Goal: Find specific page/section: Find specific page/section

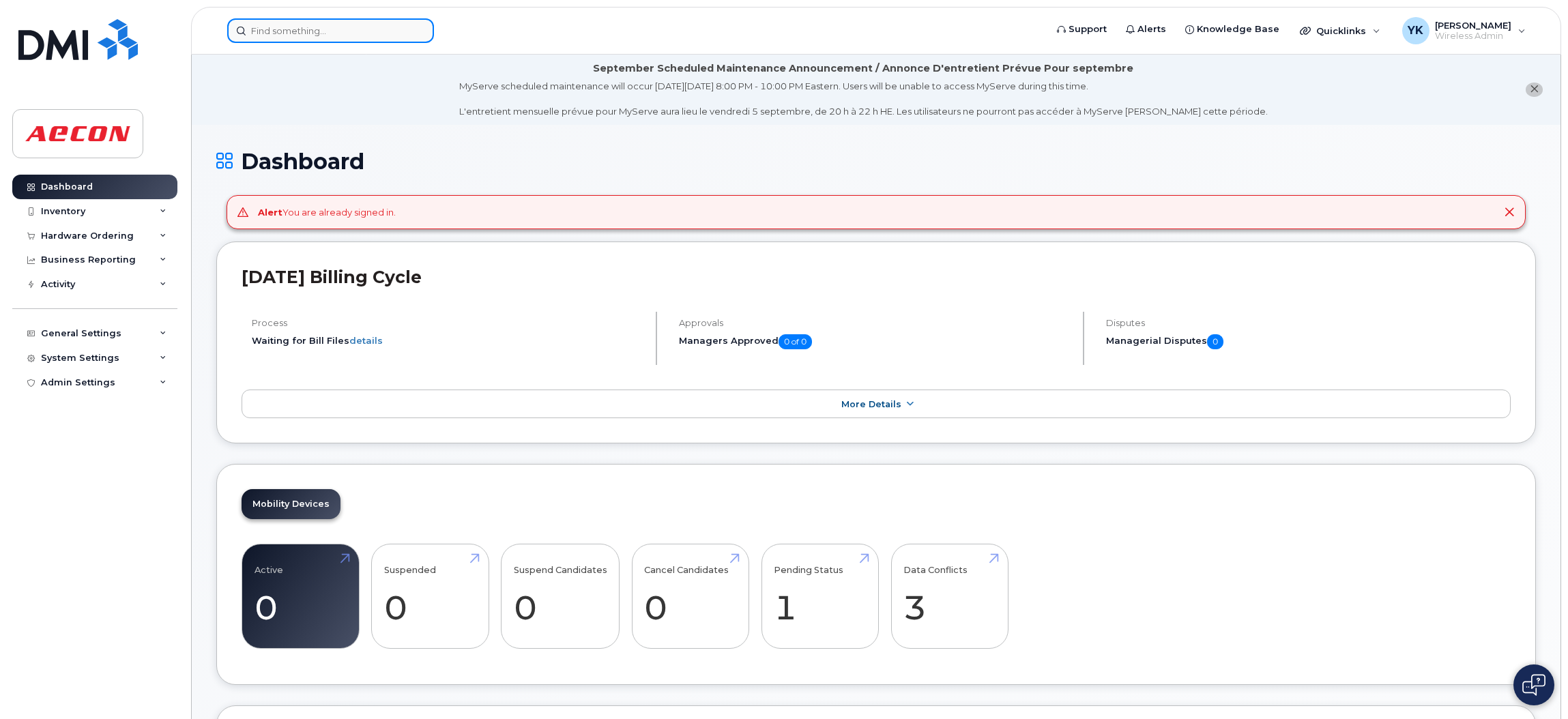
click at [308, 27] on input at bounding box center [330, 31] width 207 height 24
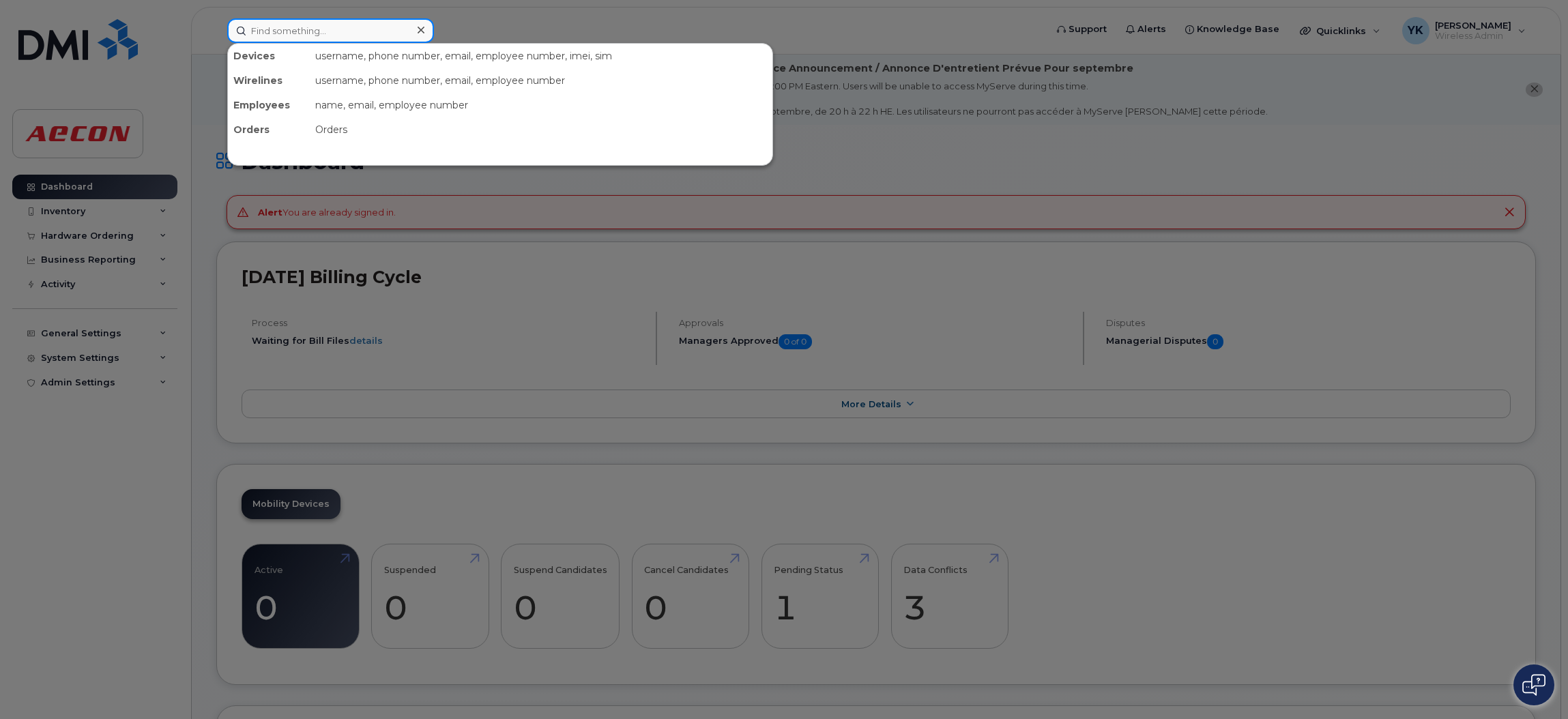
paste input "30103998"
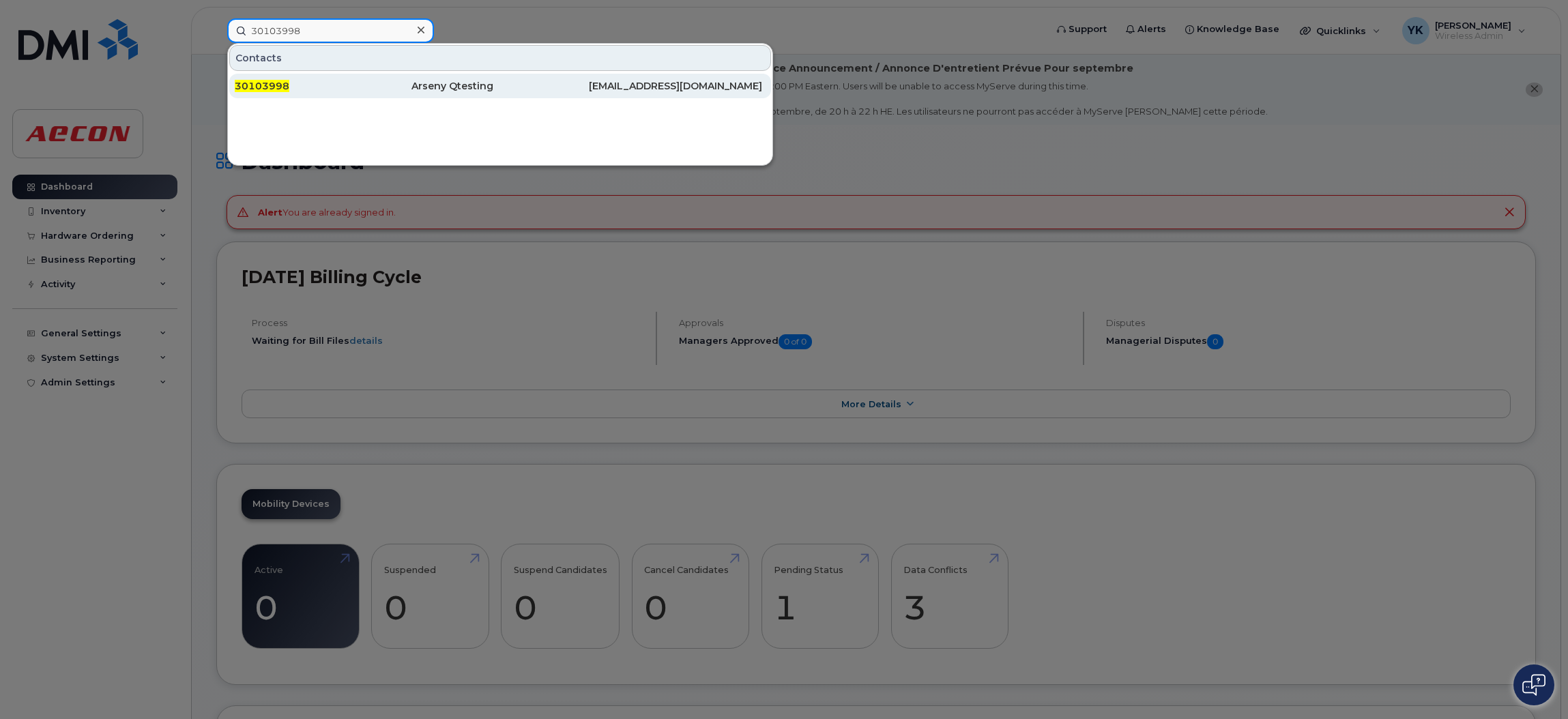
type input "30103998"
click at [311, 89] on div "30103998" at bounding box center [323, 85] width 177 height 13
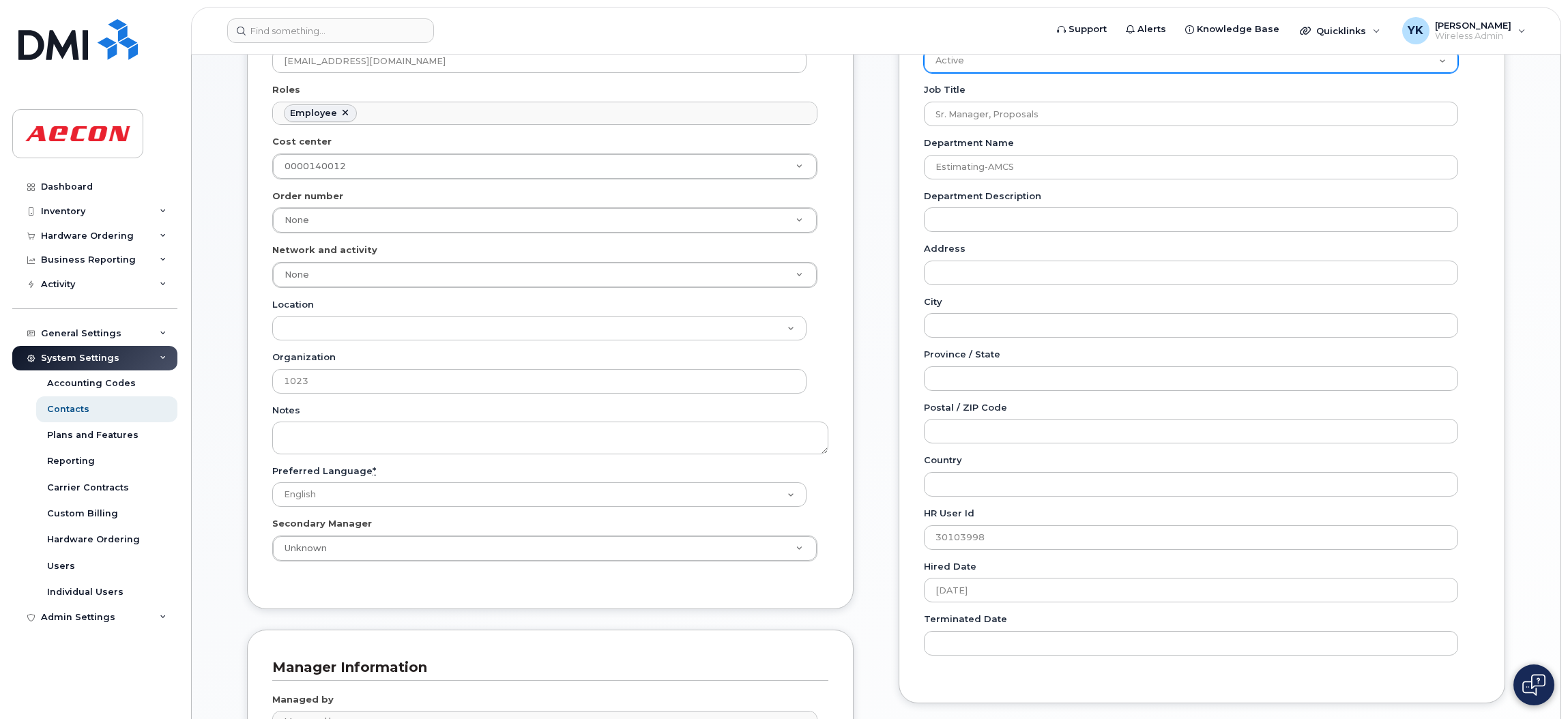
scroll to position [205, 0]
